Goal: Transaction & Acquisition: Purchase product/service

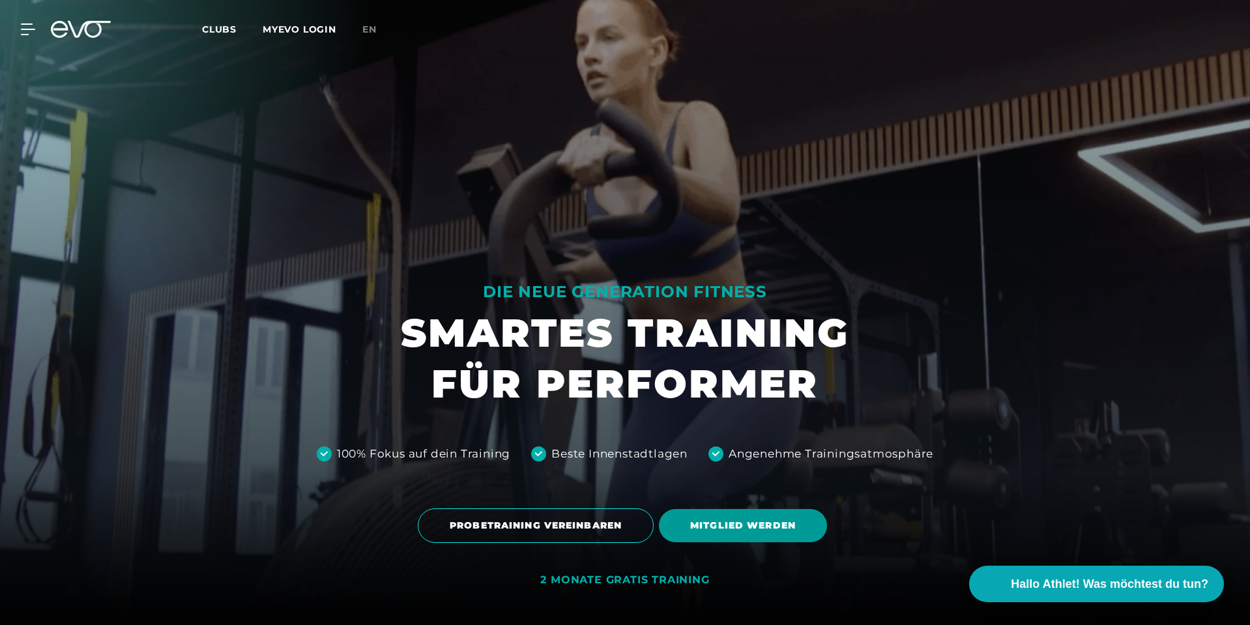
click at [682, 526] on span "MITGLIED WERDEN" at bounding box center [743, 525] width 168 height 33
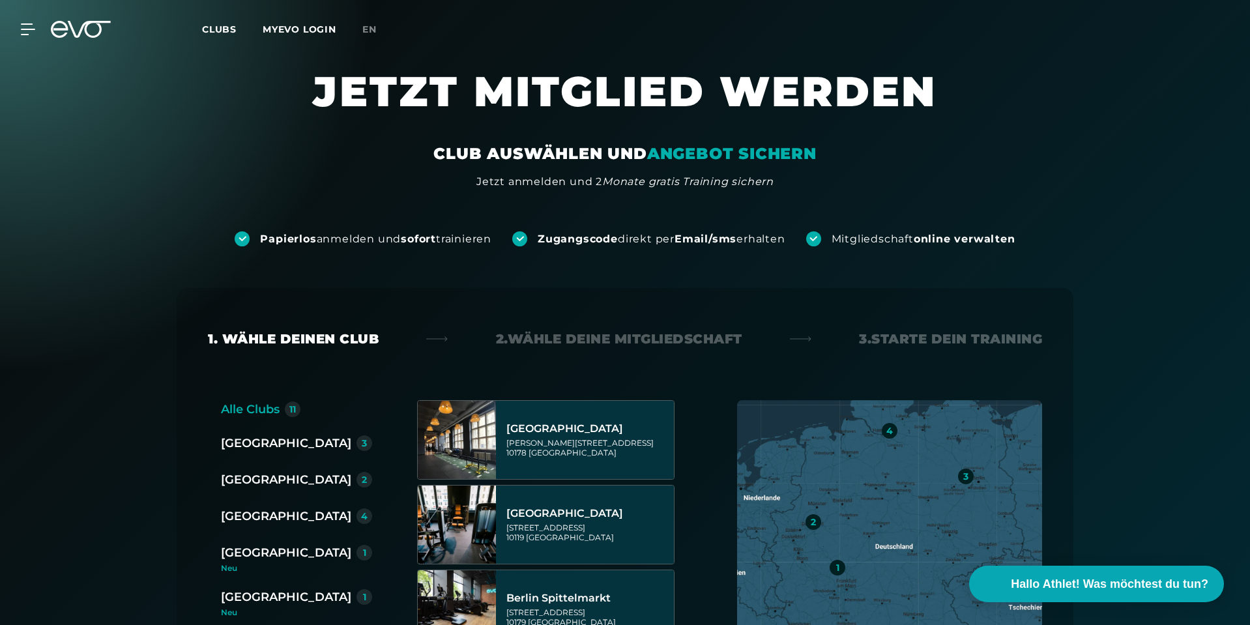
click at [246, 510] on div "[GEOGRAPHIC_DATA]" at bounding box center [286, 516] width 130 height 18
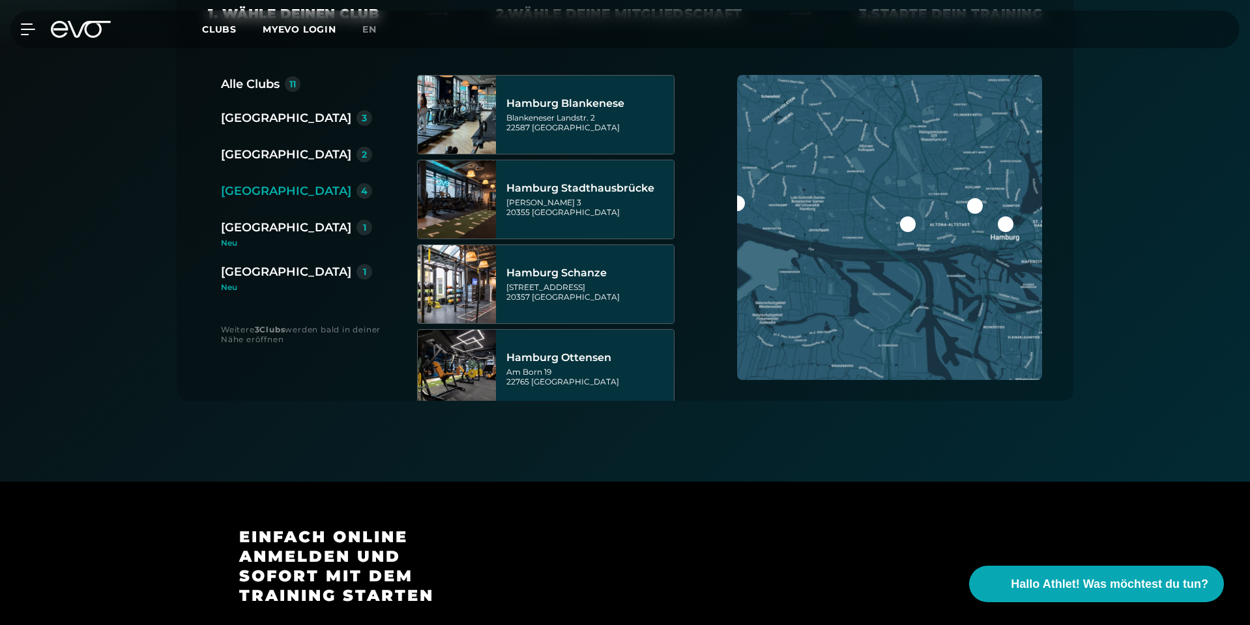
scroll to position [326, 0]
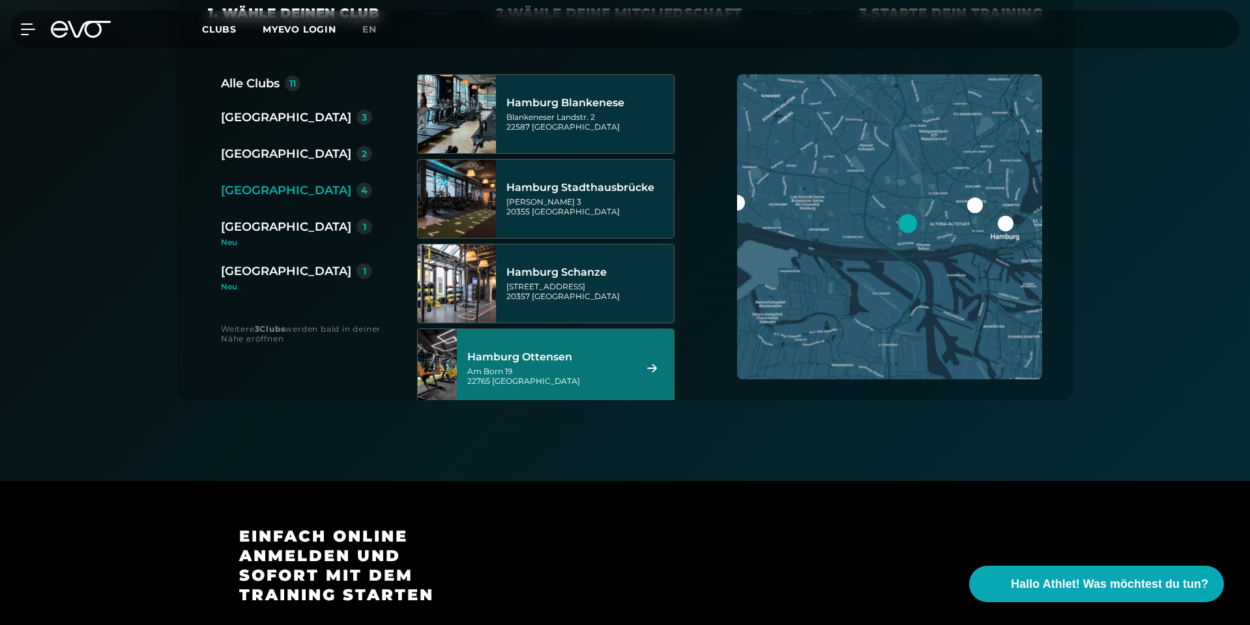
click at [551, 367] on div "Am Born 19 22765 Hamburg" at bounding box center [549, 376] width 164 height 20
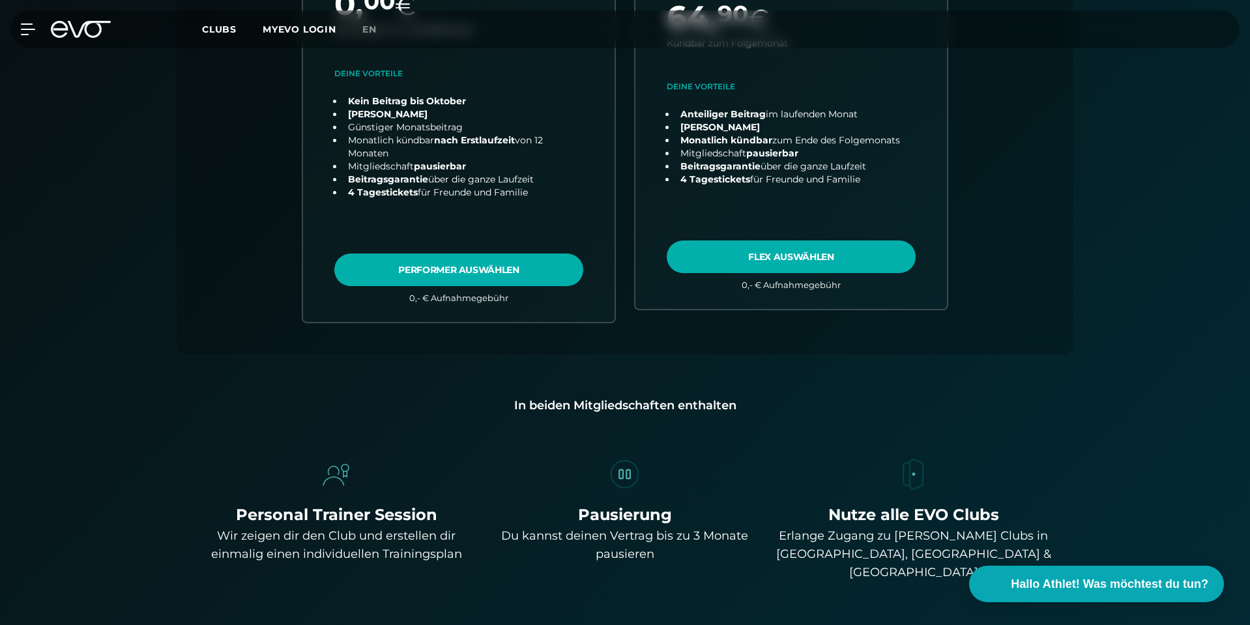
scroll to position [549, 0]
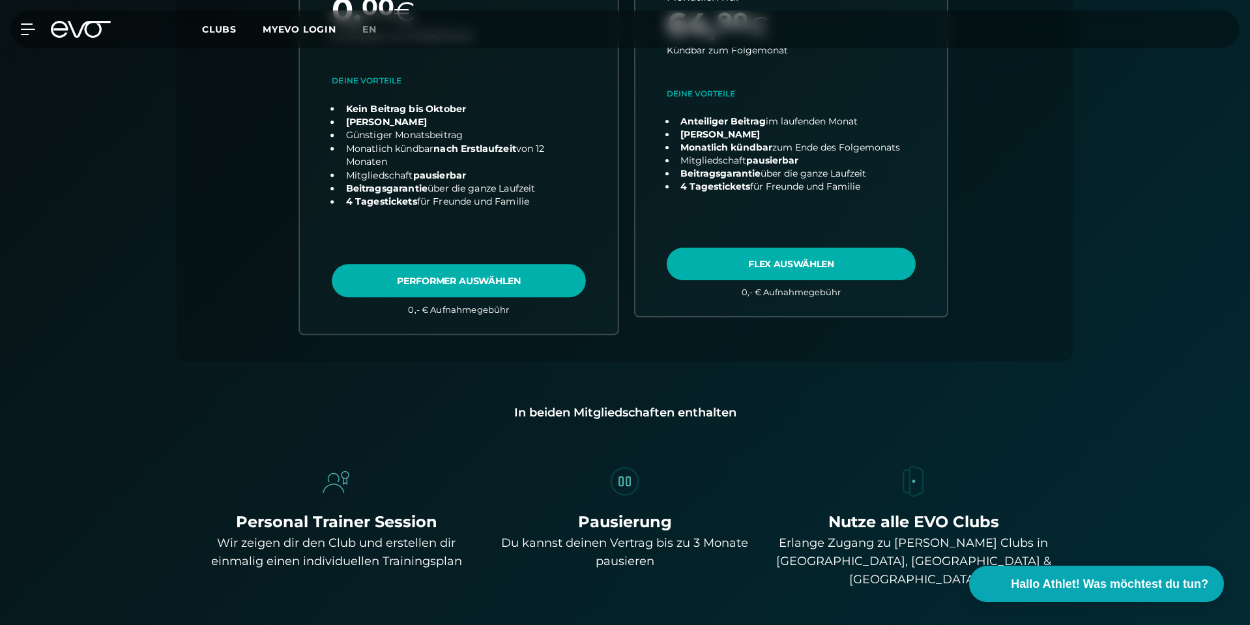
click at [493, 281] on link "choose plan" at bounding box center [459, 90] width 318 height 485
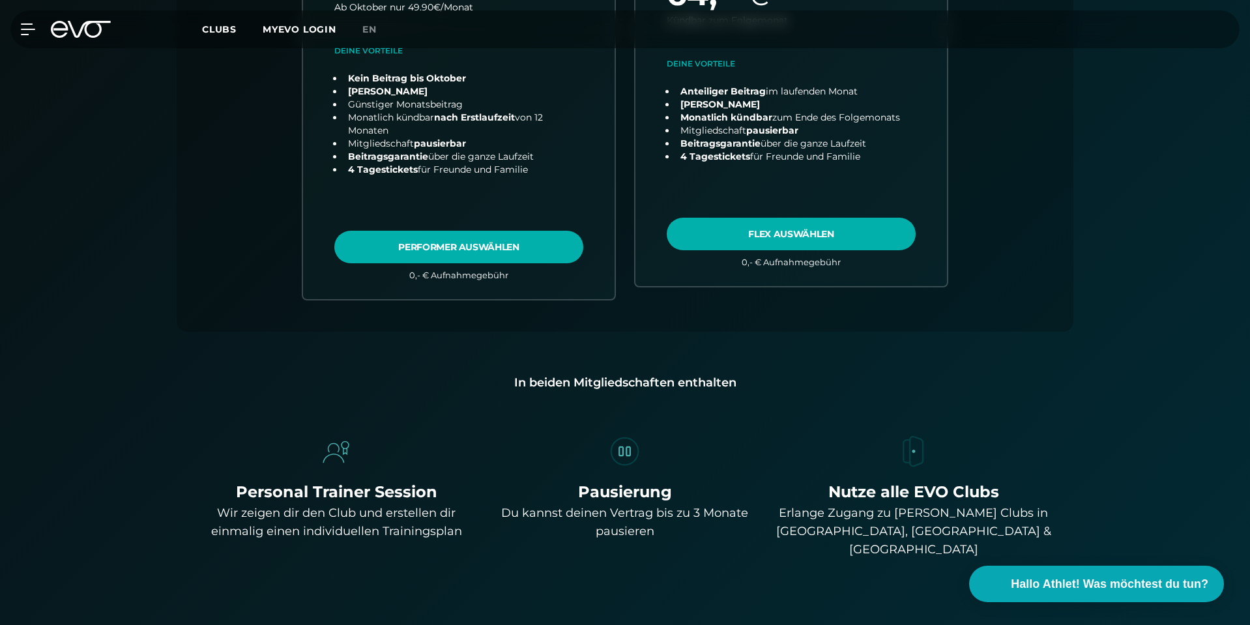
scroll to position [614, 0]
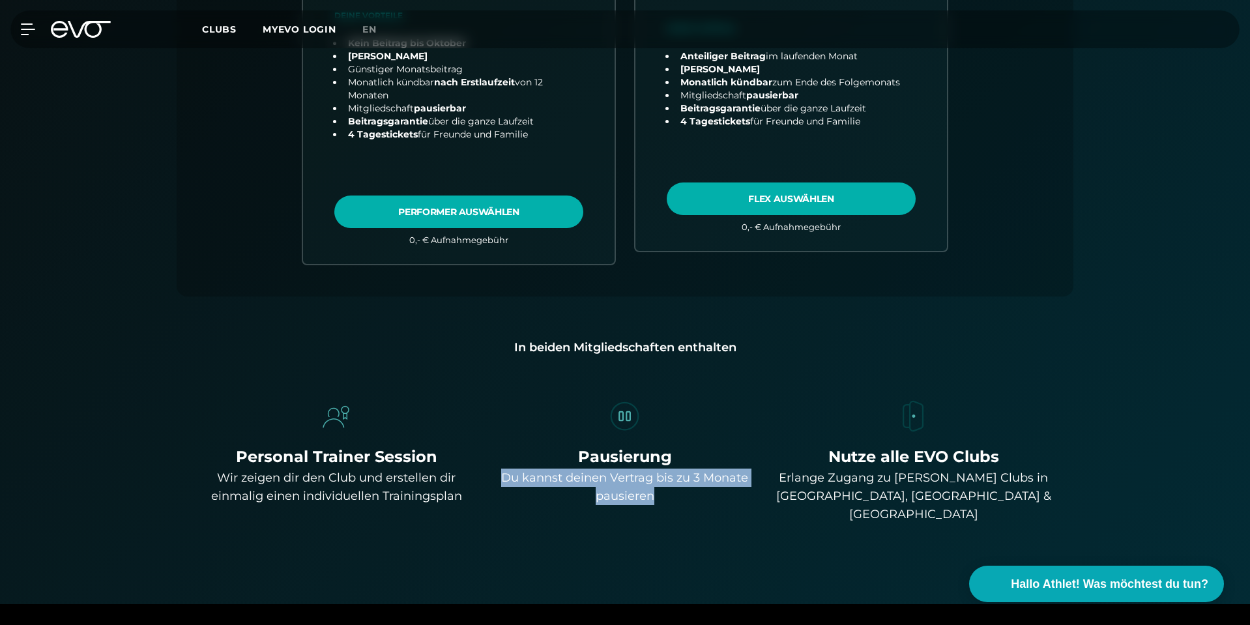
drag, startPoint x: 504, startPoint y: 480, endPoint x: 657, endPoint y: 495, distance: 154.6
click at [657, 495] on div "Du kannst deinen Vertrag bis zu 3 Monate pausieren" at bounding box center [625, 486] width 278 height 36
click at [624, 419] on img at bounding box center [625, 416] width 36 height 36
click at [611, 483] on div "Du kannst deinen Vertrag bis zu 3 Monate pausieren" at bounding box center [625, 486] width 278 height 36
click at [1088, 585] on span "Hallo Athlet! Was möchtest du tun?" at bounding box center [1110, 584] width 207 height 18
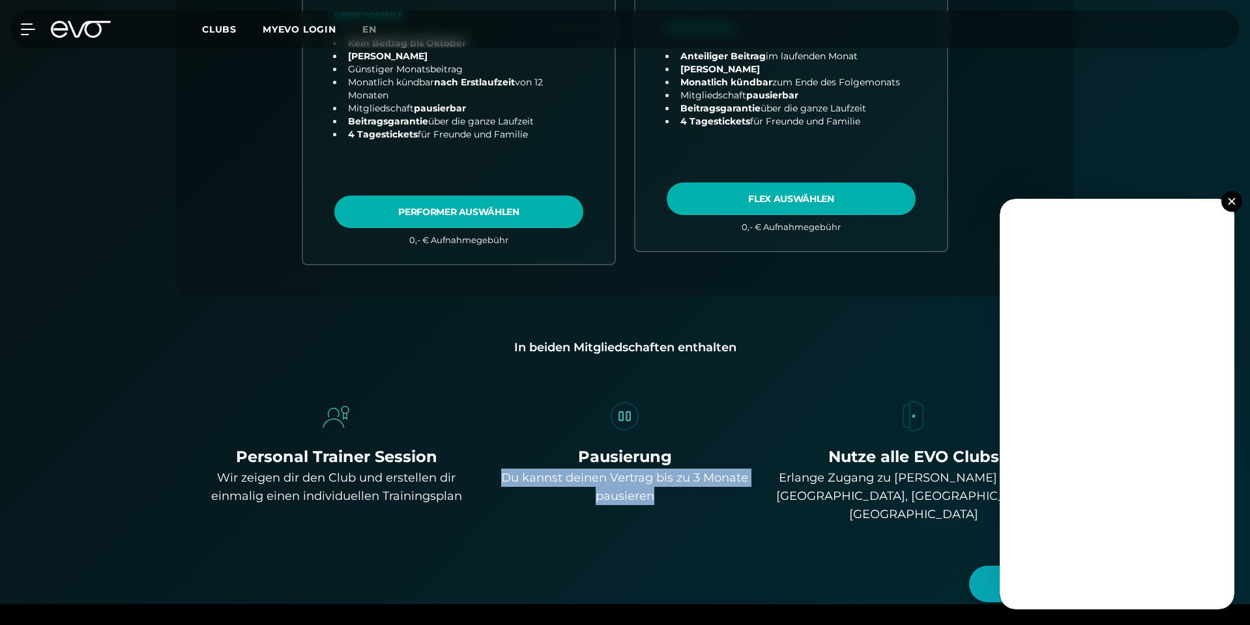
click at [1232, 199] on img at bounding box center [1231, 200] width 7 height 7
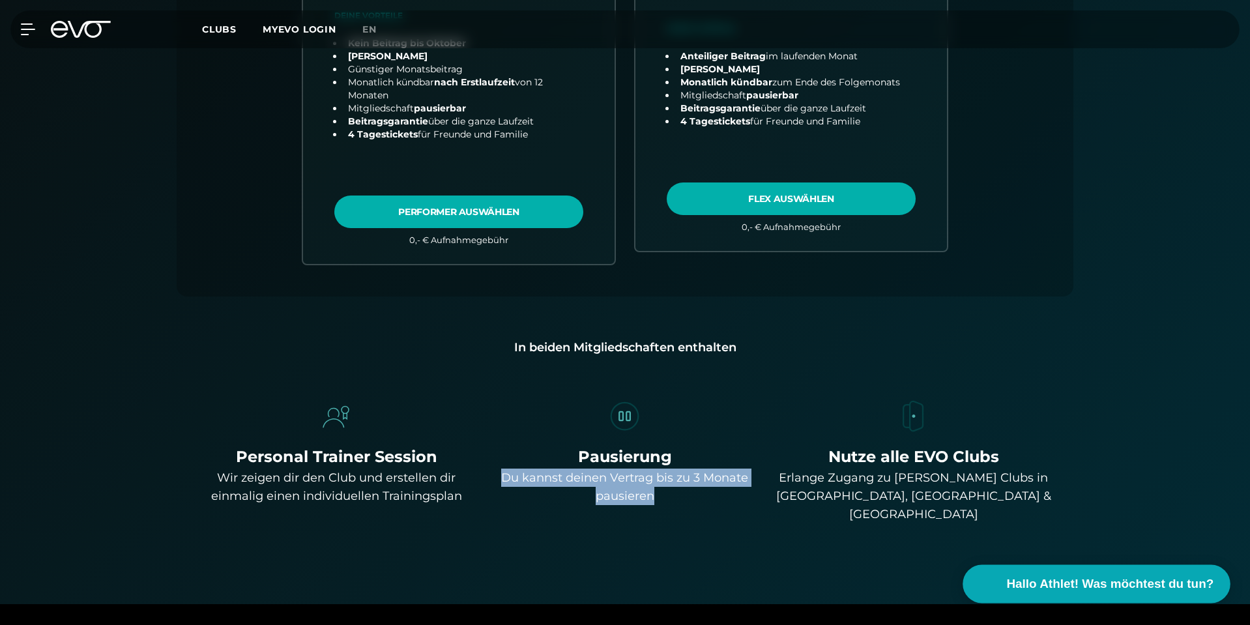
click at [1022, 581] on span "Hallo Athlet! Was möchtest du tun?" at bounding box center [1110, 584] width 207 height 18
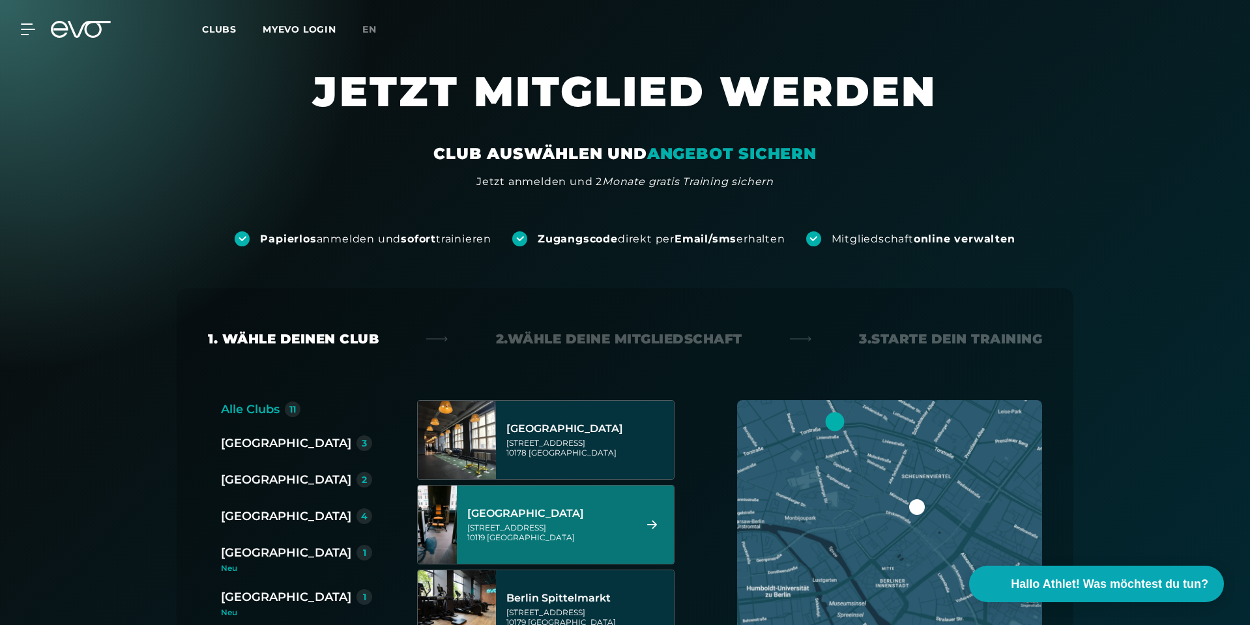
click at [258, 513] on div "[GEOGRAPHIC_DATA]" at bounding box center [286, 516] width 130 height 18
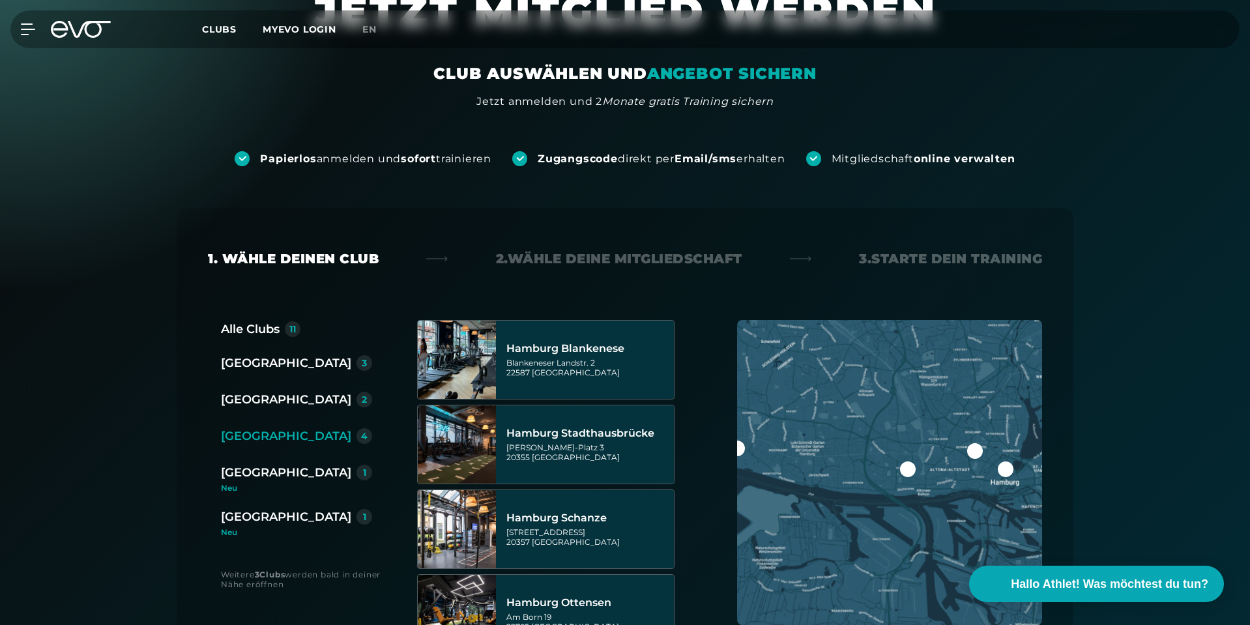
scroll to position [195, 0]
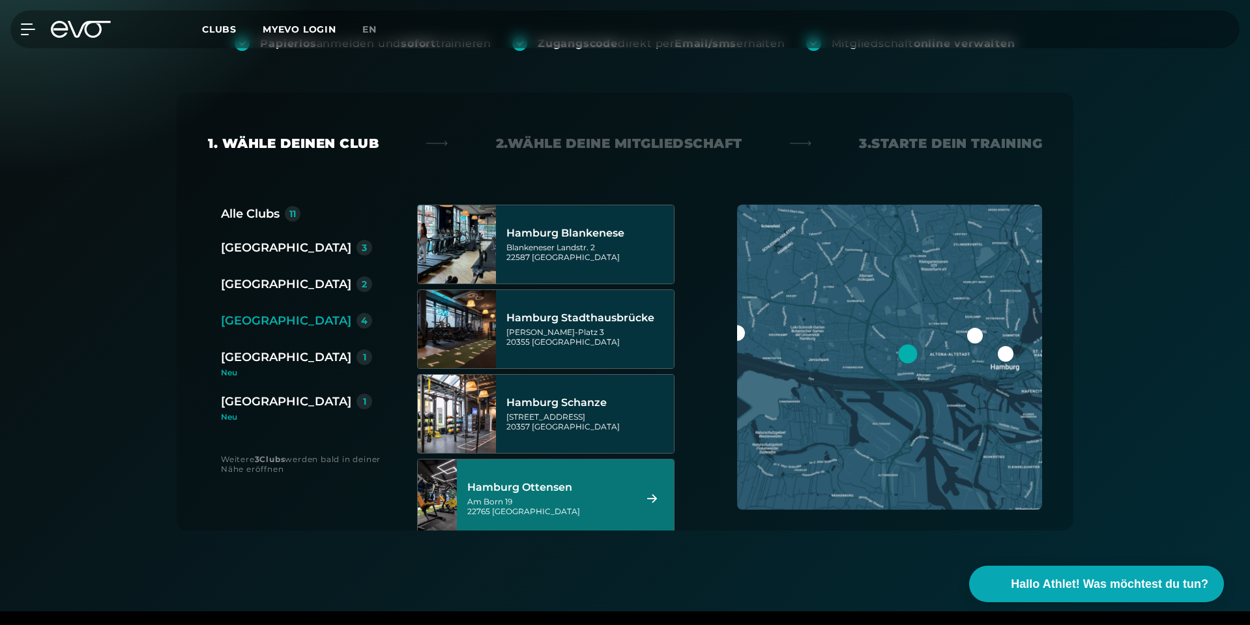
click at [537, 471] on div "Hamburg Ottensen [STREET_ADDRESS]" at bounding box center [549, 498] width 164 height 57
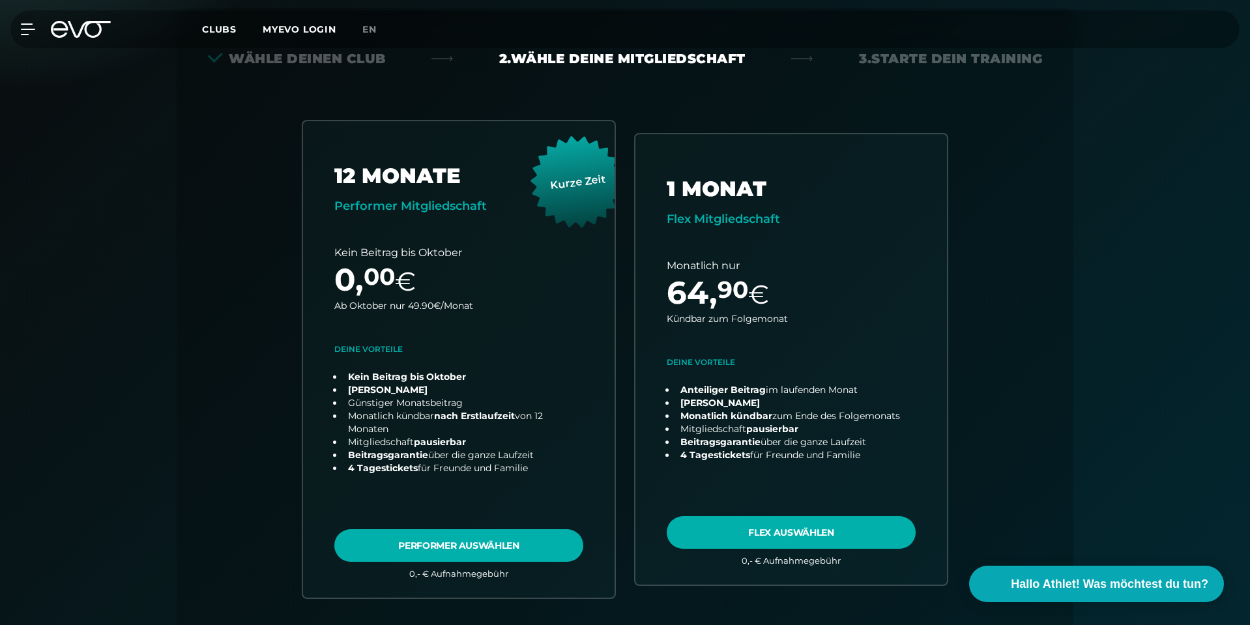
scroll to position [288, 0]
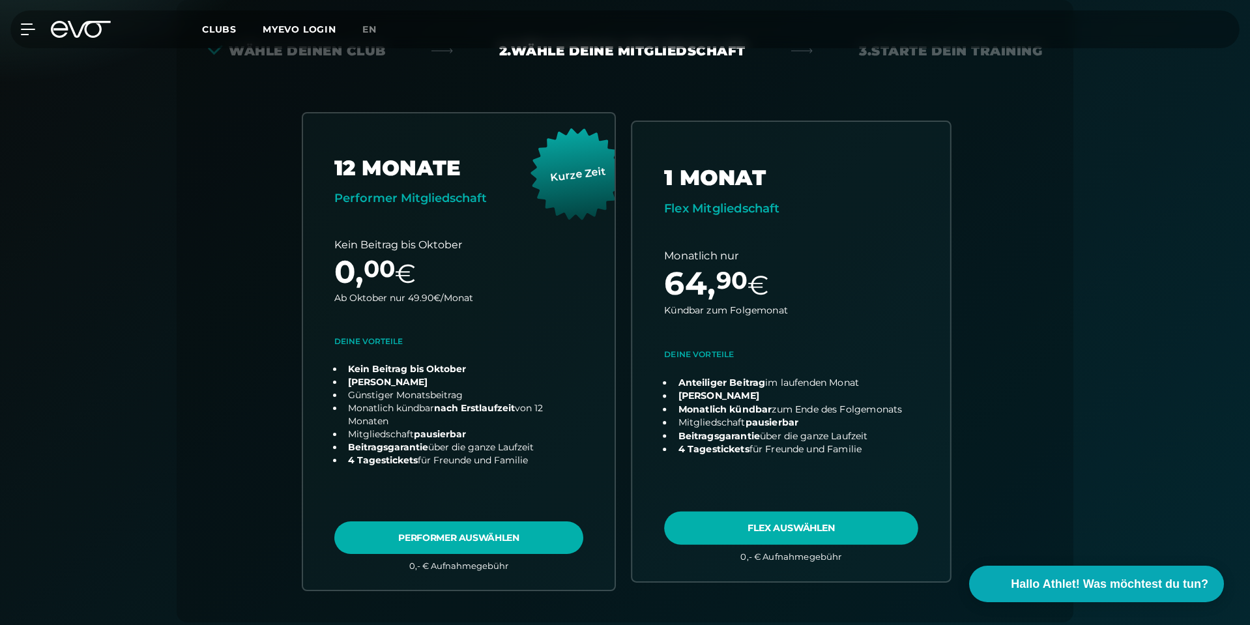
click at [815, 533] on link "choose plan" at bounding box center [791, 351] width 318 height 459
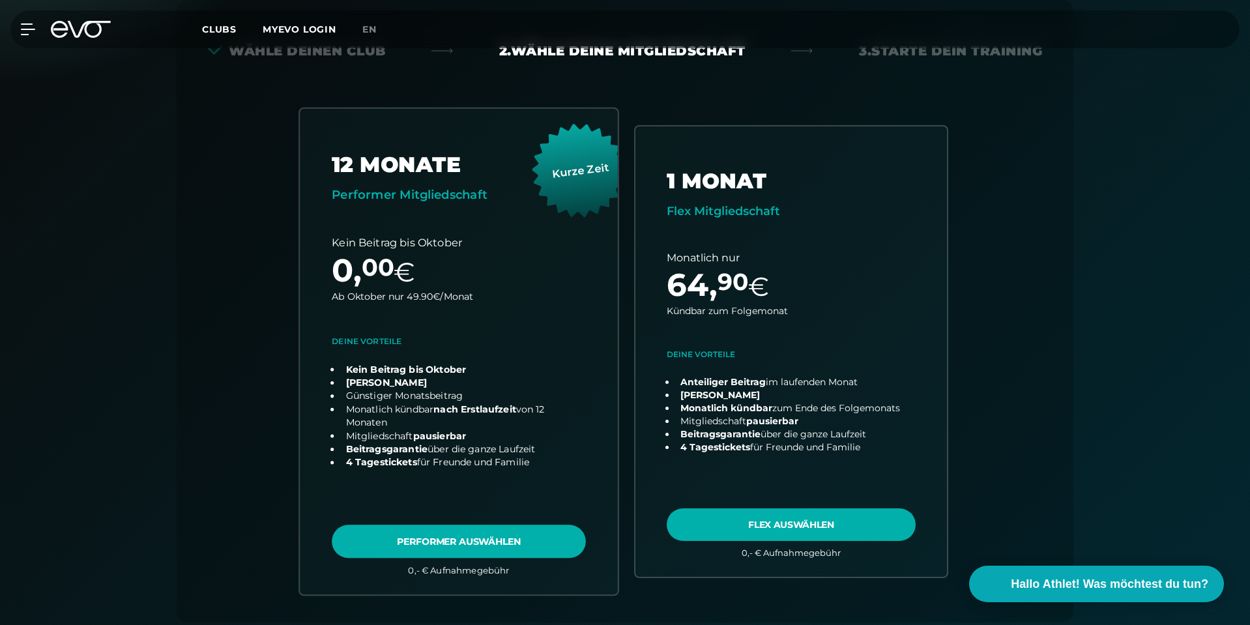
click at [416, 397] on link "choose plan" at bounding box center [459, 351] width 318 height 485
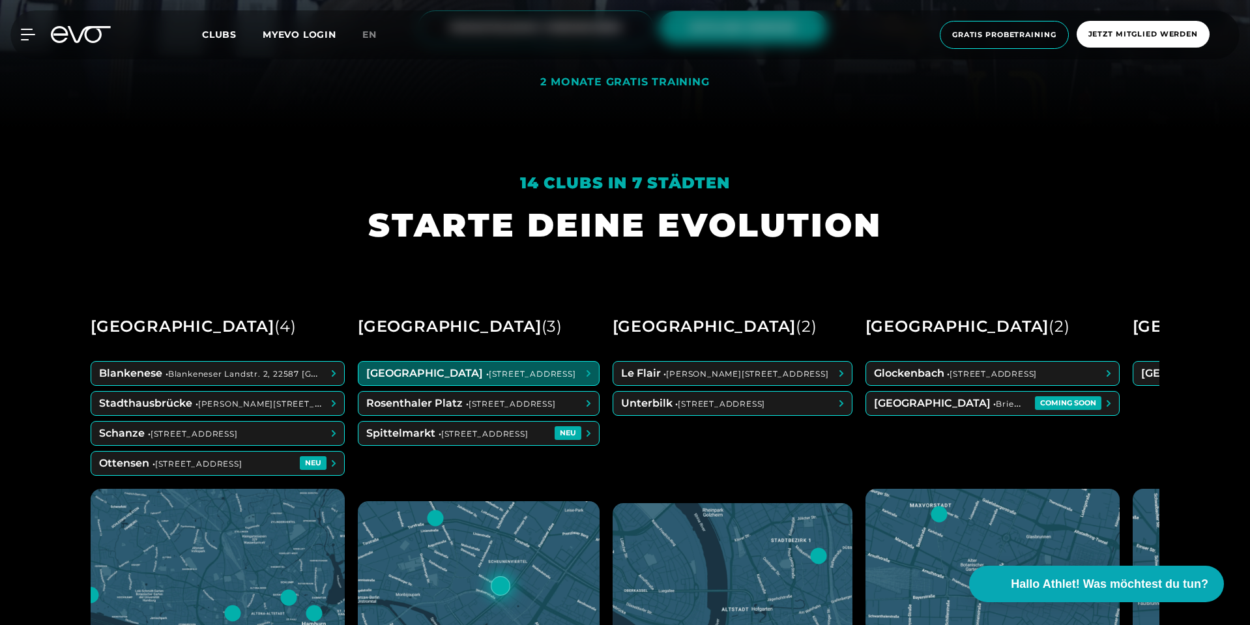
scroll to position [261, 0]
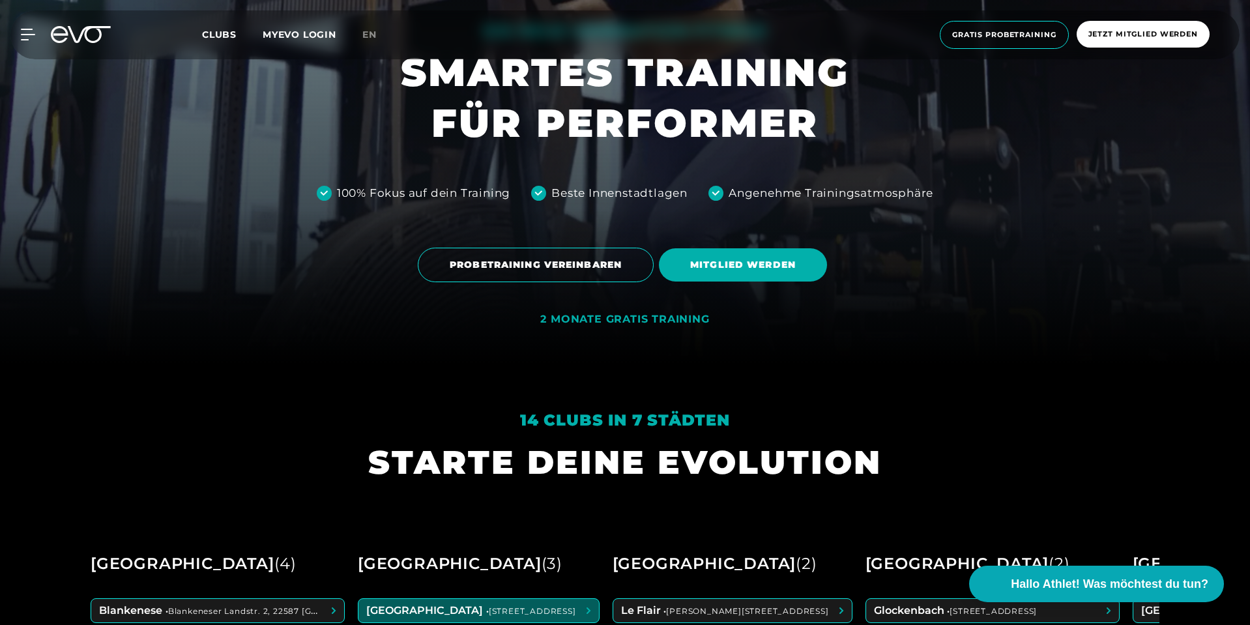
click at [83, 31] on icon at bounding box center [89, 34] width 43 height 17
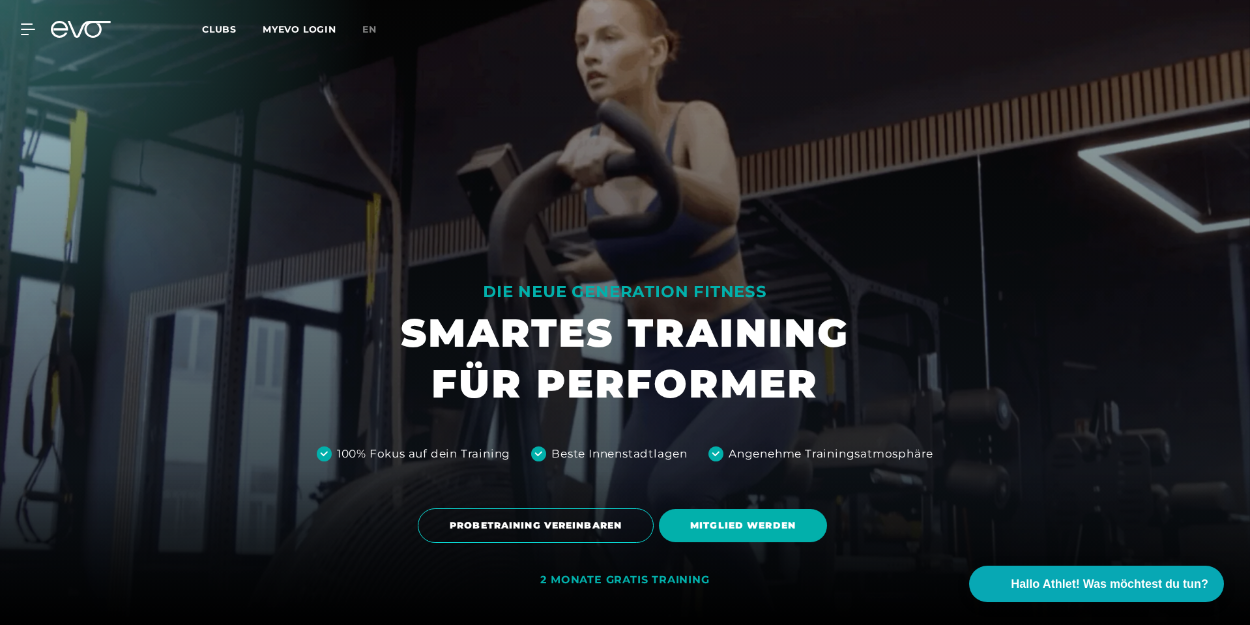
click at [80, 35] on icon at bounding box center [89, 29] width 43 height 17
click at [229, 38] on div "MyEVO Login Über EVO Mitgliedschaften Probetraining TAGESPASS EVO Studios Düsse…" at bounding box center [625, 29] width 1244 height 38
click at [225, 32] on span "Clubs" at bounding box center [219, 29] width 35 height 12
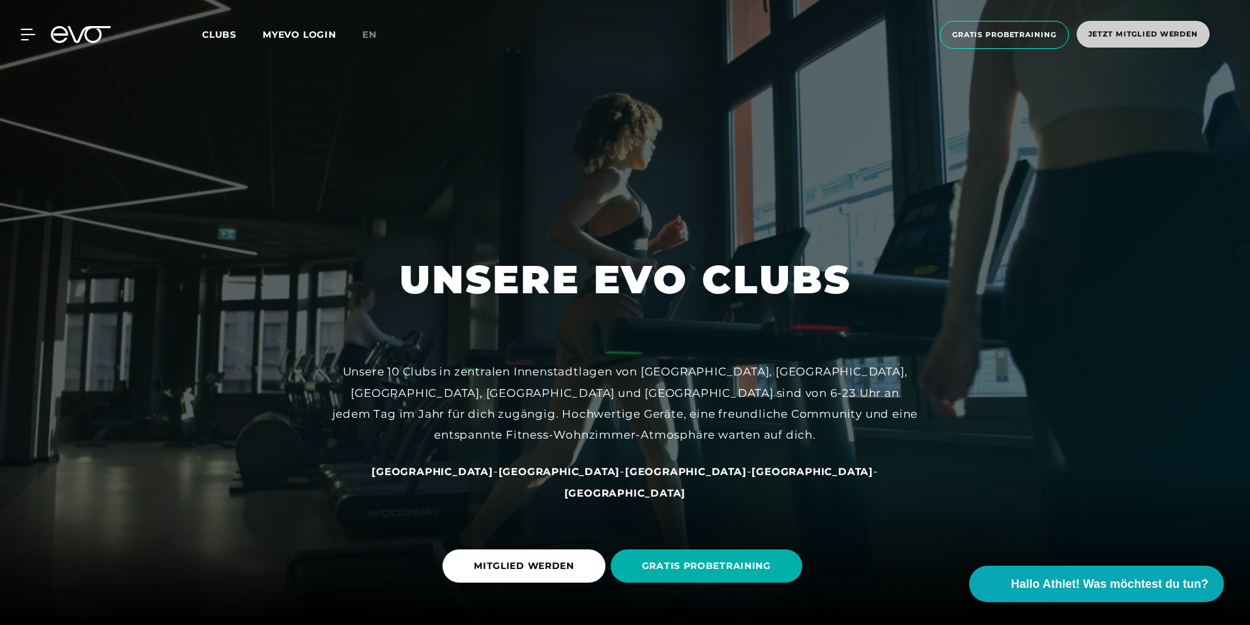
click at [1104, 37] on span "Jetzt Mitglied werden" at bounding box center [1142, 34] width 109 height 11
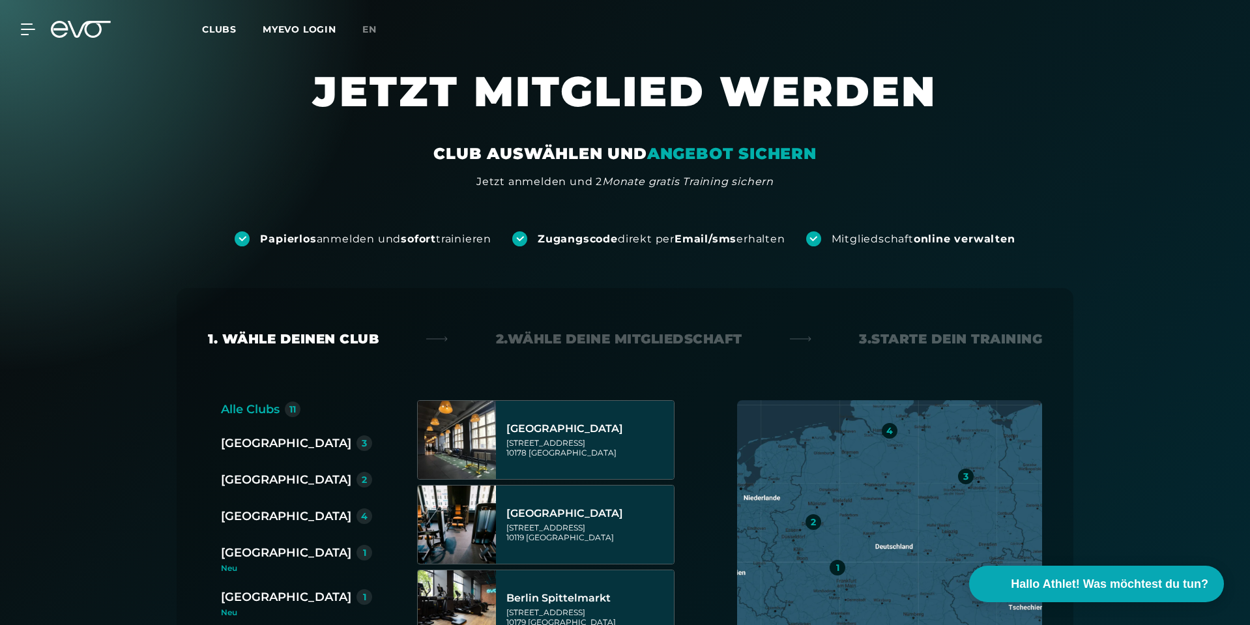
click at [360, 31] on div "Clubs MYEVO LOGIN" at bounding box center [282, 29] width 160 height 15
click at [363, 29] on span "en" at bounding box center [369, 29] width 14 height 12
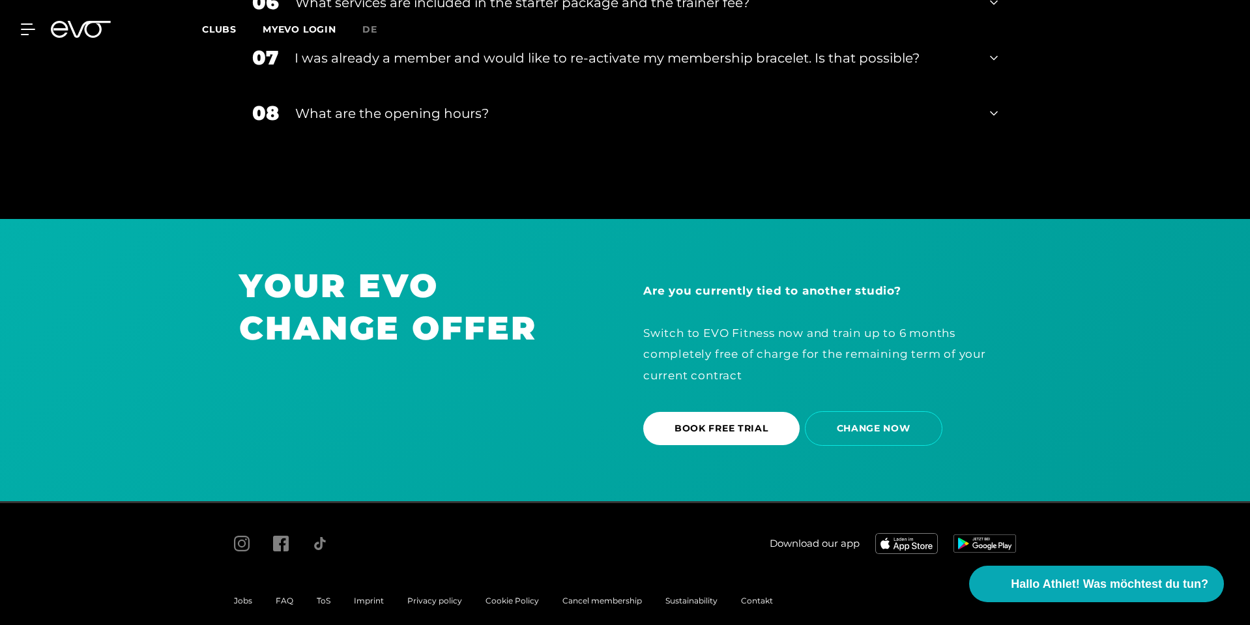
scroll to position [2243, 0]
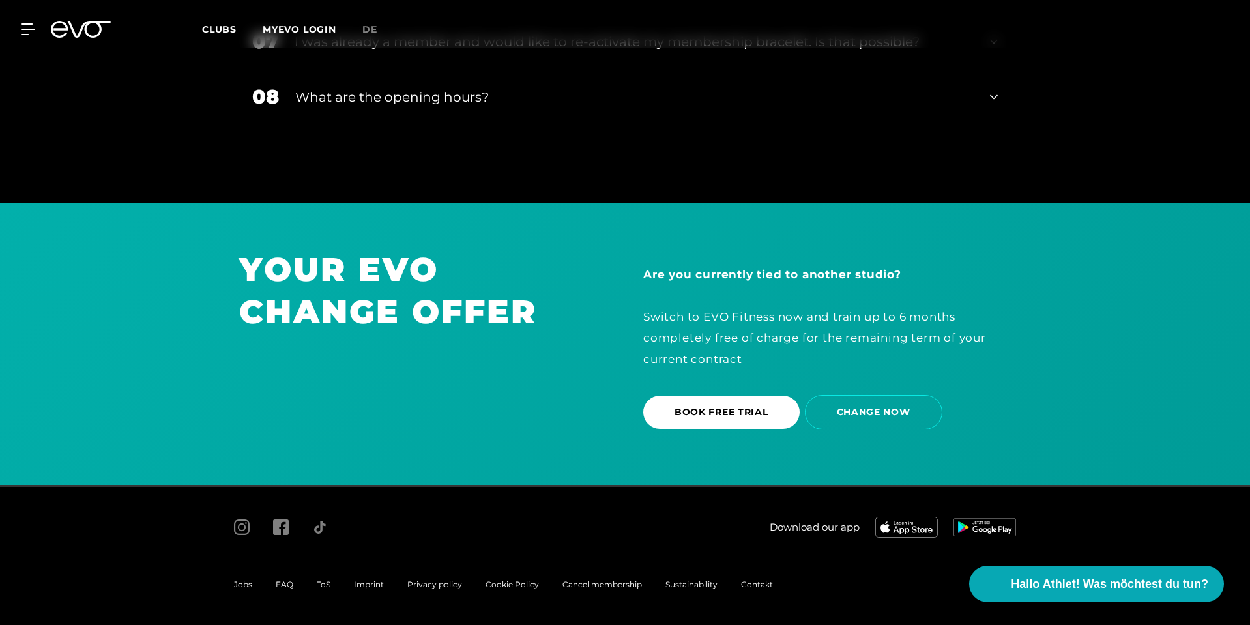
click at [899, 524] on img at bounding box center [906, 527] width 63 height 21
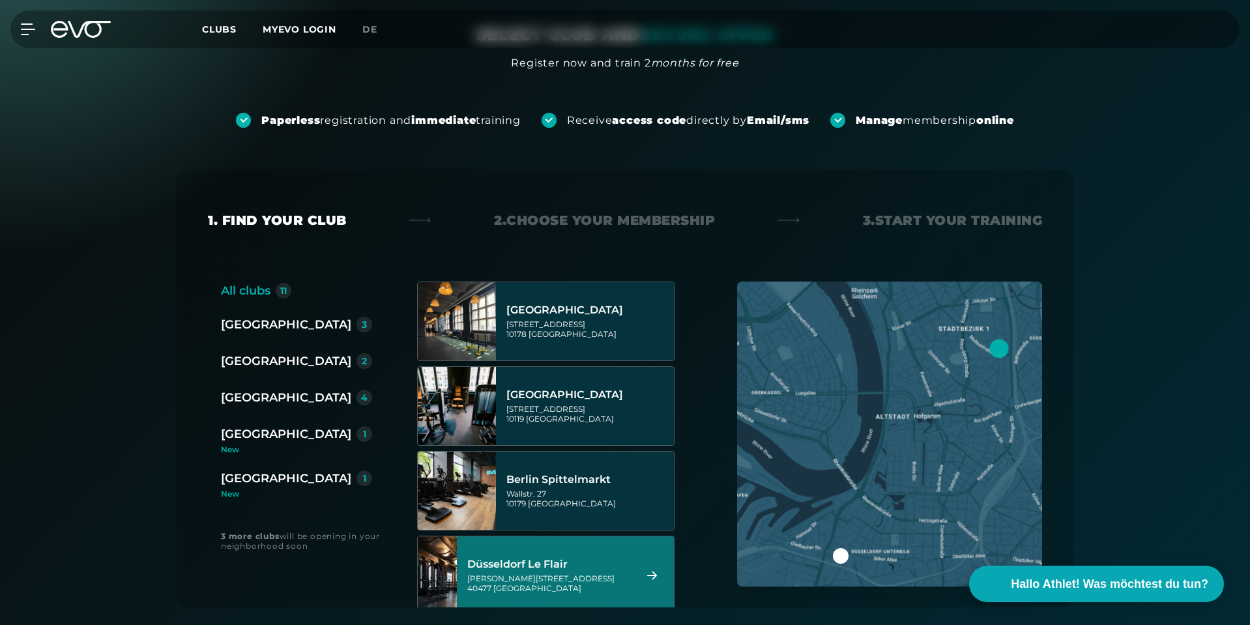
scroll to position [93, 0]
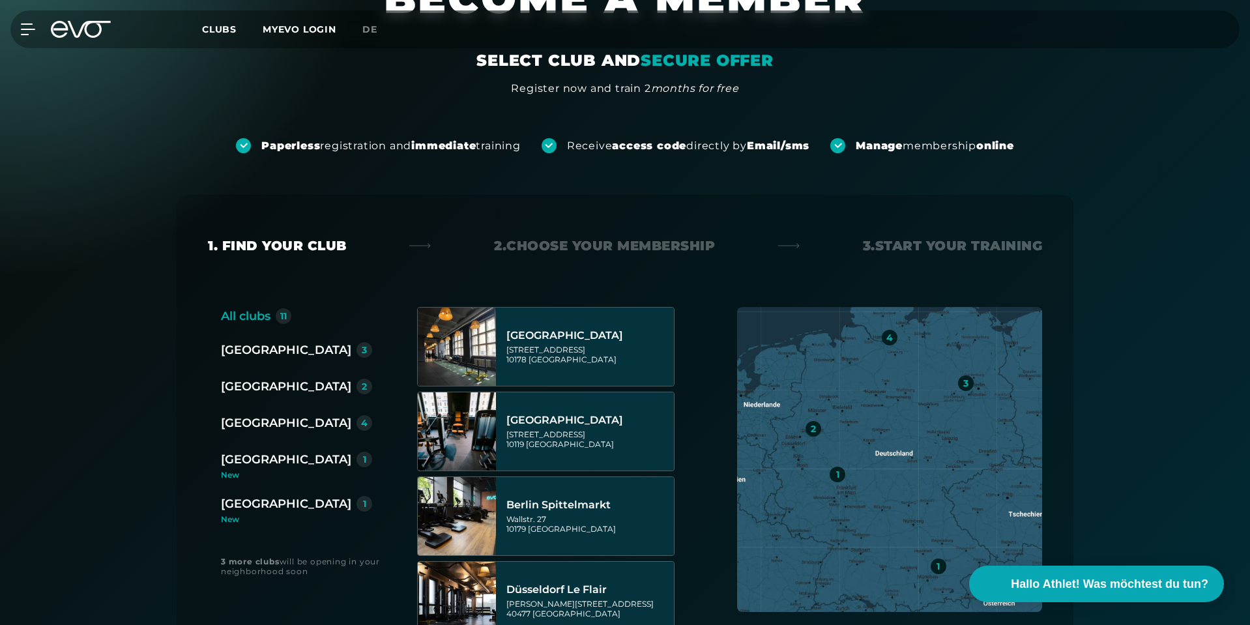
click at [652, 63] on em "SECURE OFFER" at bounding box center [706, 60] width 133 height 19
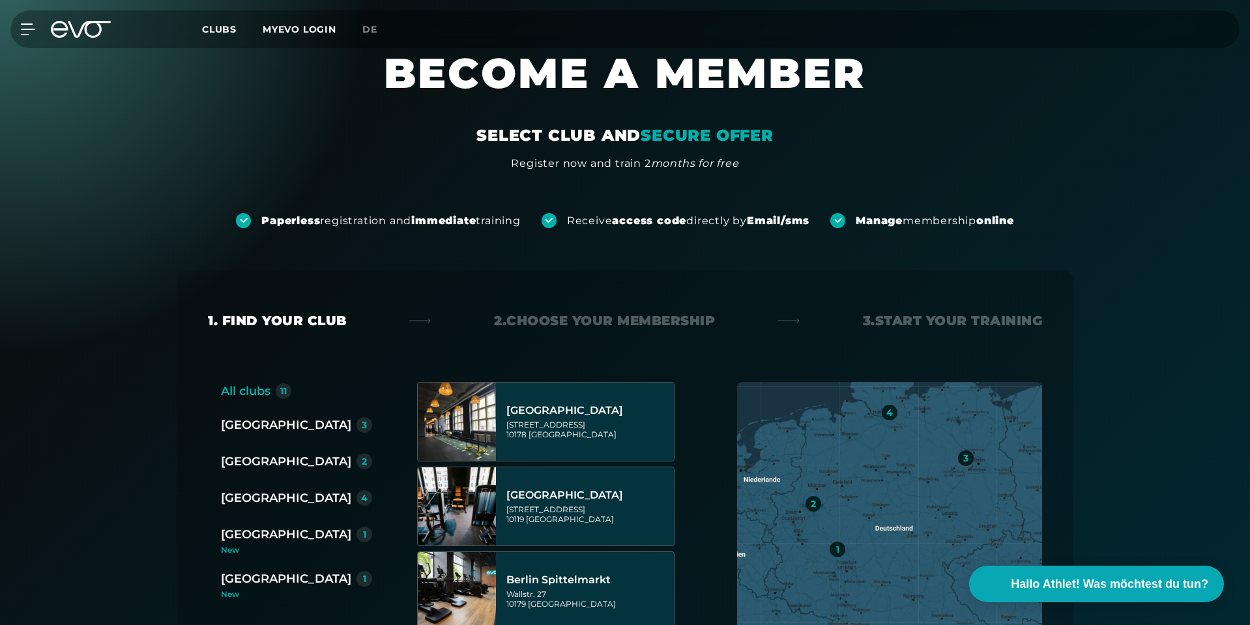
scroll to position [0, 0]
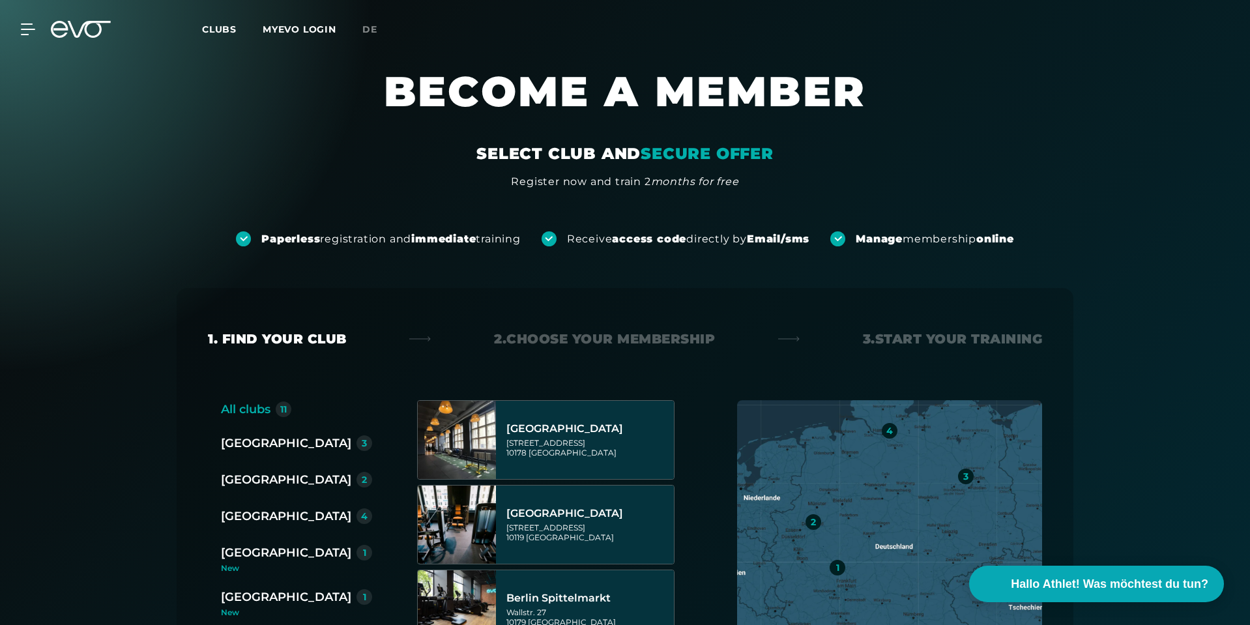
click at [284, 27] on link "MYEVO LOGIN" at bounding box center [300, 29] width 74 height 12
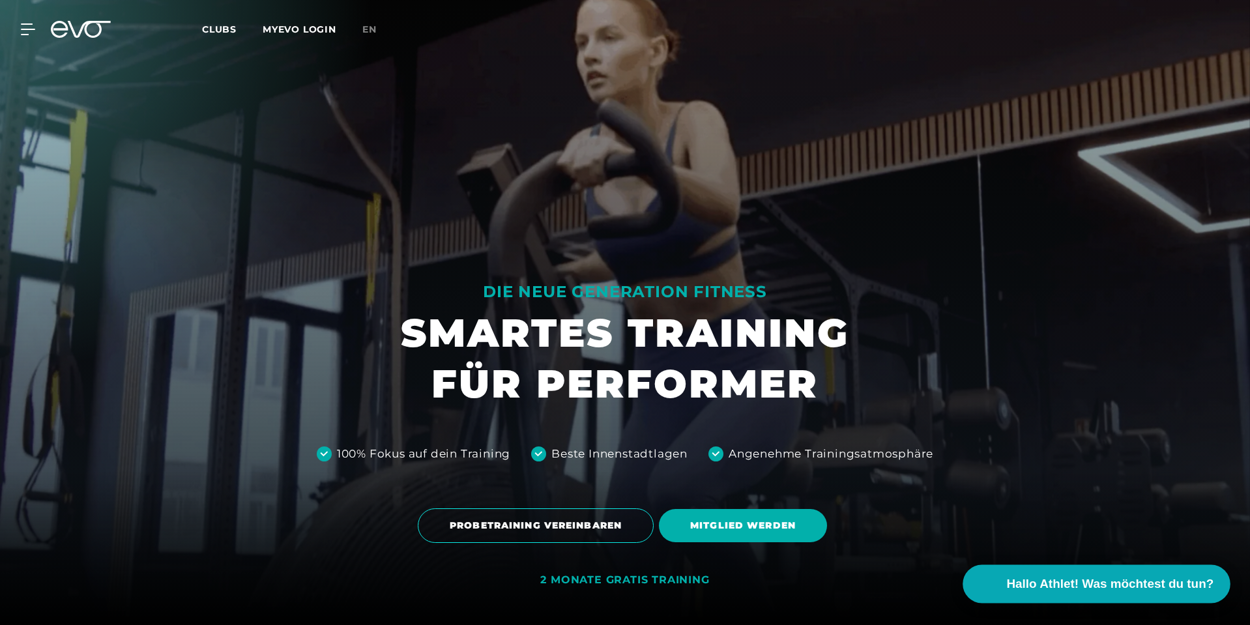
click at [1035, 590] on span "Hallo Athlet! Was möchtest du tun?" at bounding box center [1110, 584] width 207 height 18
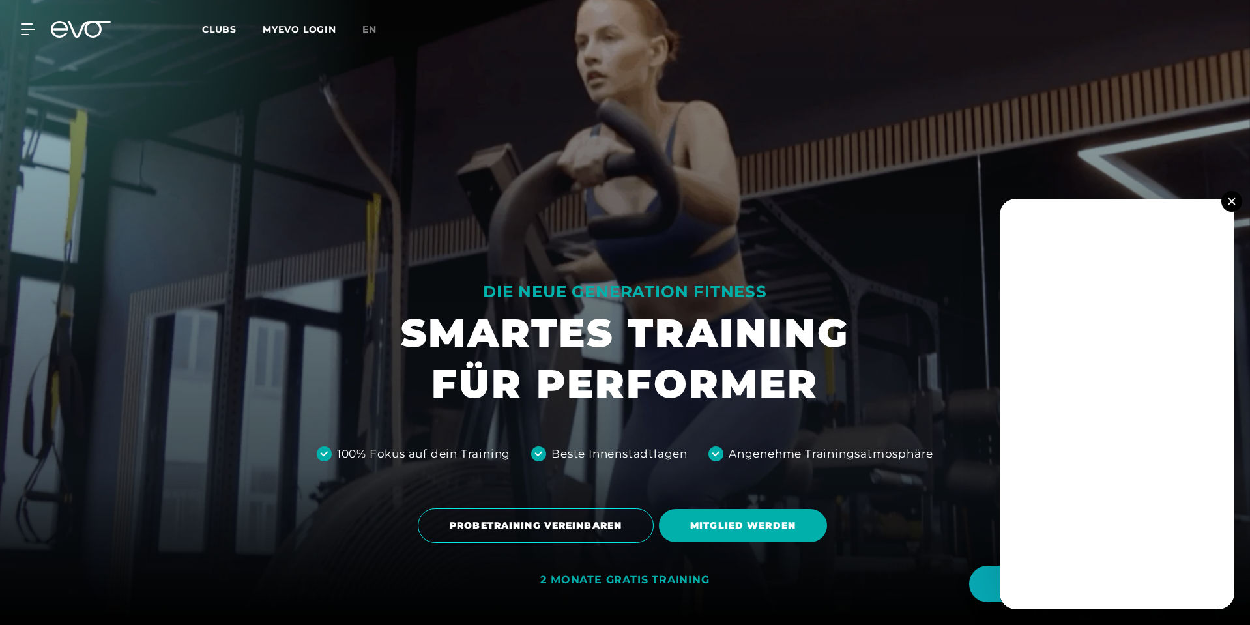
drag, startPoint x: 840, startPoint y: 140, endPoint x: 807, endPoint y: 142, distance: 33.9
click at [839, 140] on div at bounding box center [625, 312] width 1250 height 625
click at [363, 23] on span "en" at bounding box center [369, 29] width 14 height 12
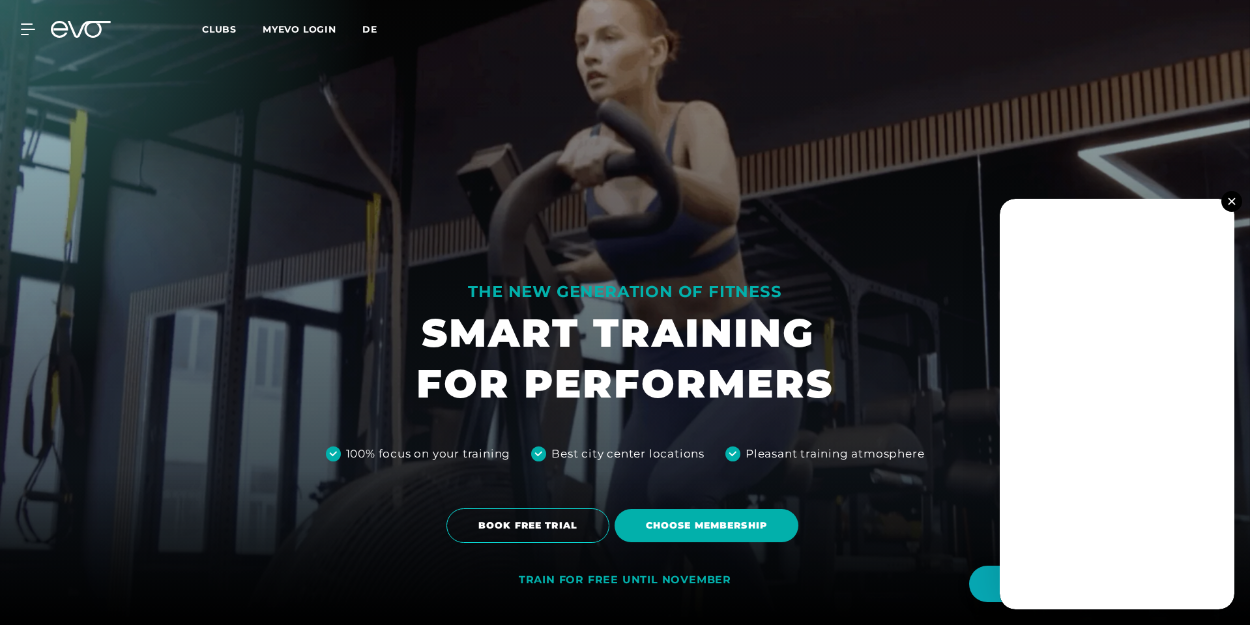
click at [366, 27] on span "de" at bounding box center [369, 29] width 15 height 12
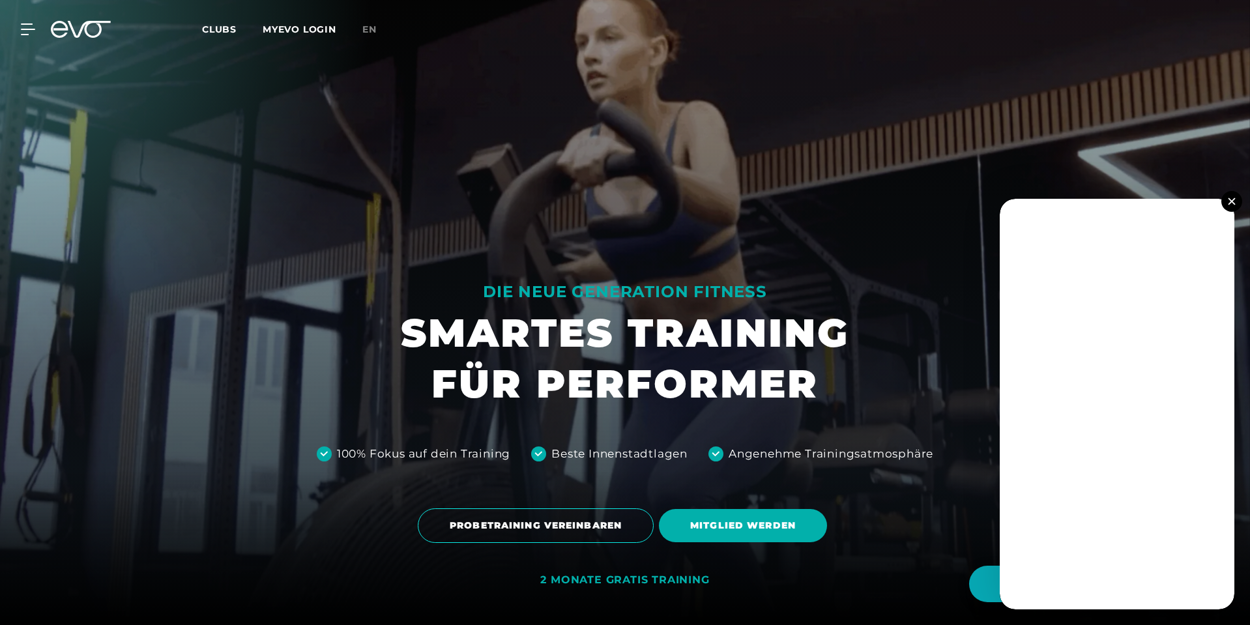
drag, startPoint x: 364, startPoint y: 28, endPoint x: 345, endPoint y: 28, distance: 19.5
click at [364, 28] on span "en" at bounding box center [369, 29] width 14 height 12
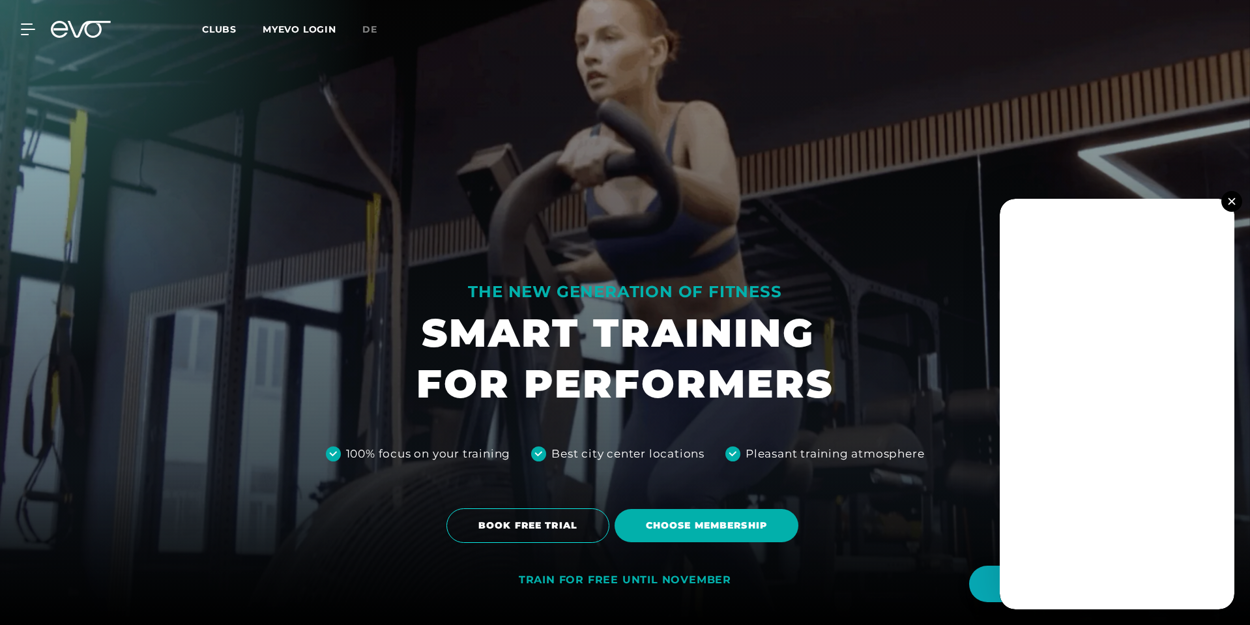
click at [75, 31] on icon at bounding box center [81, 29] width 60 height 17
click at [28, 29] on icon at bounding box center [31, 29] width 18 height 10
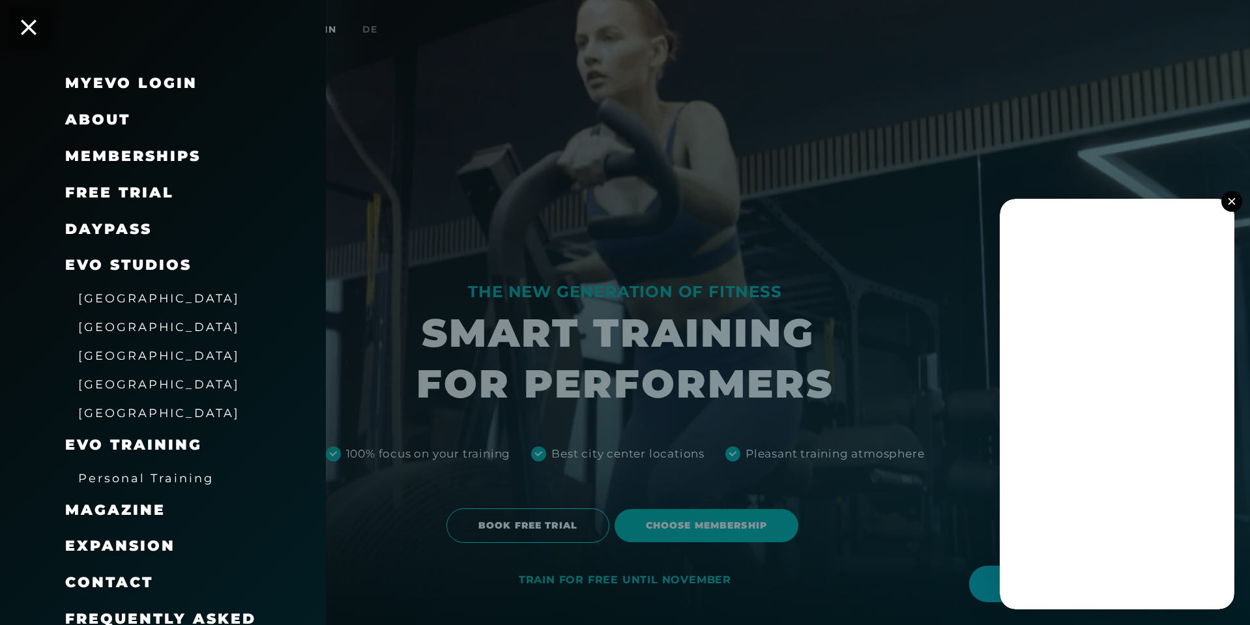
click at [84, 79] on link "MyEVO Login" at bounding box center [131, 83] width 132 height 18
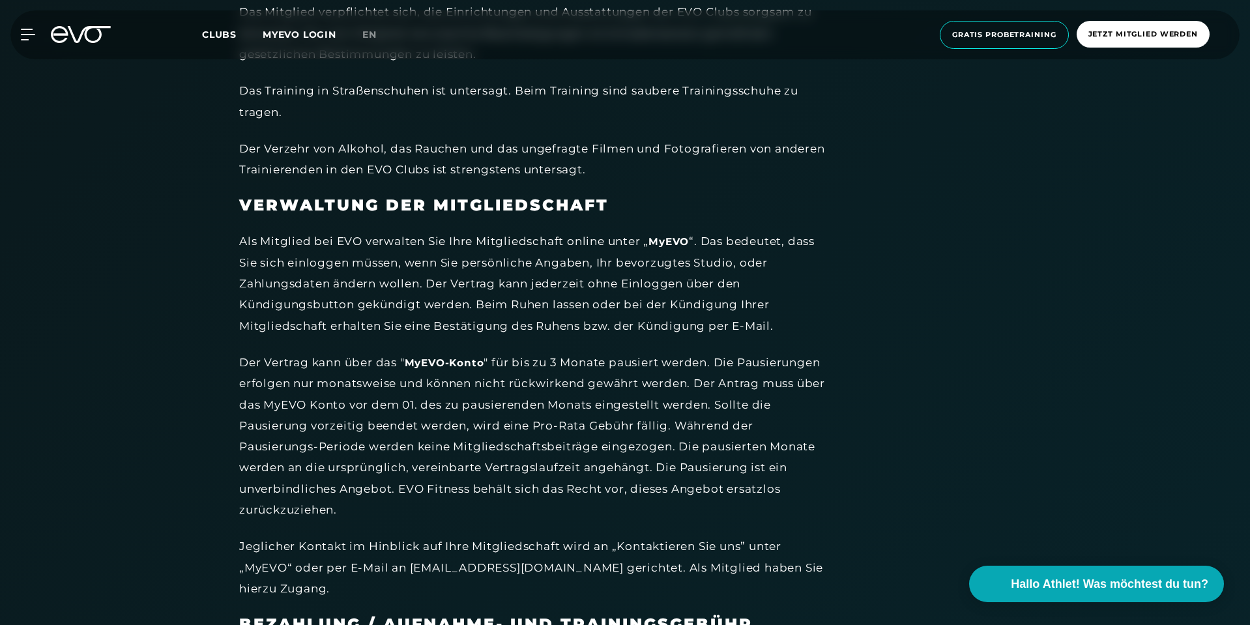
scroll to position [3258, 0]
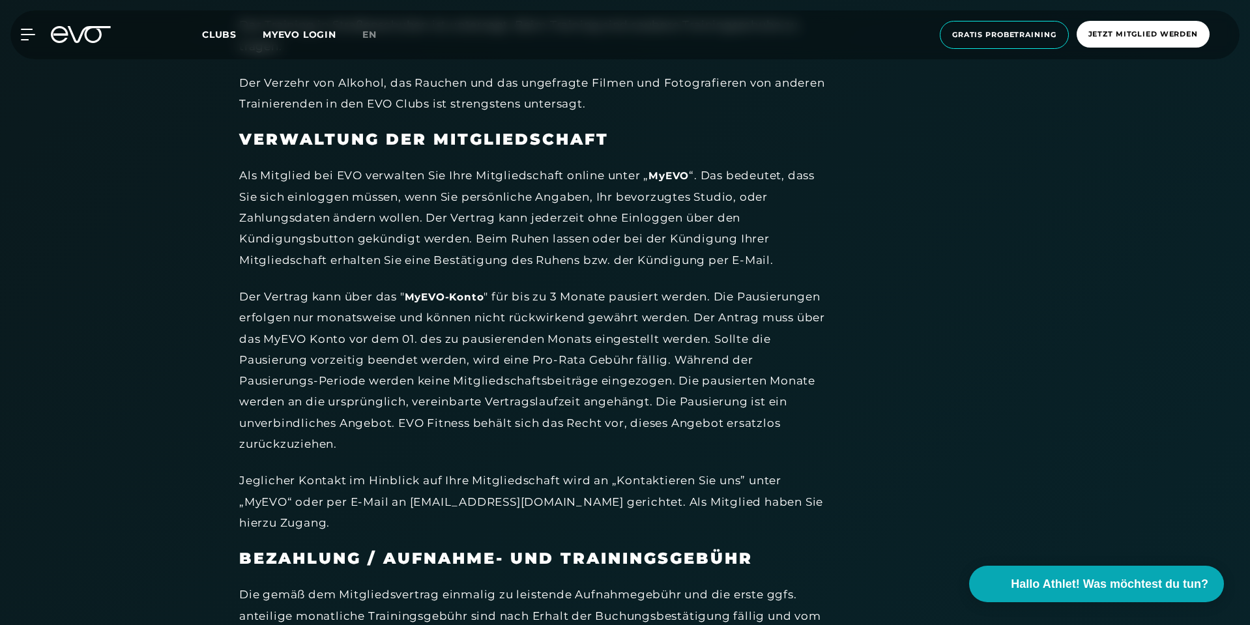
drag, startPoint x: 480, startPoint y: 300, endPoint x: 489, endPoint y: 294, distance: 10.3
